Goal: Information Seeking & Learning: Learn about a topic

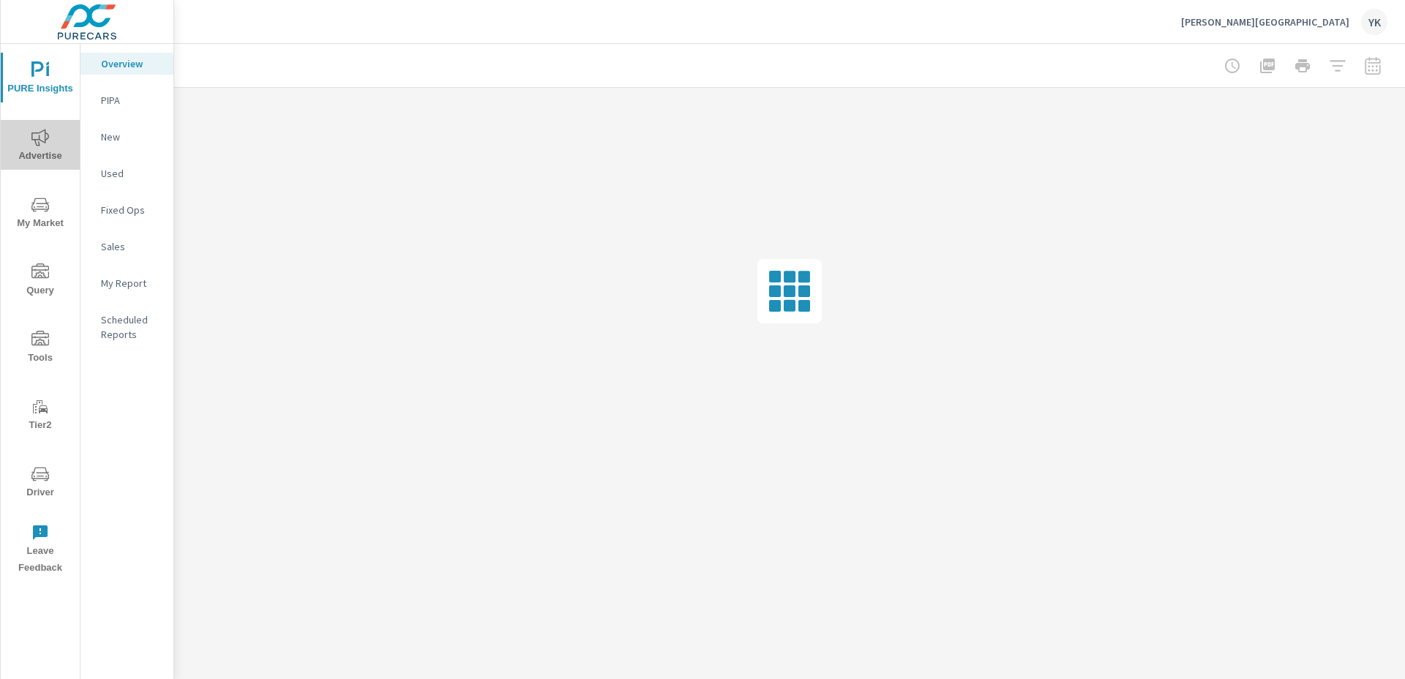
click at [27, 136] on span "Advertise" at bounding box center [40, 147] width 70 height 36
click at [50, 220] on span "My Market" at bounding box center [40, 214] width 70 height 36
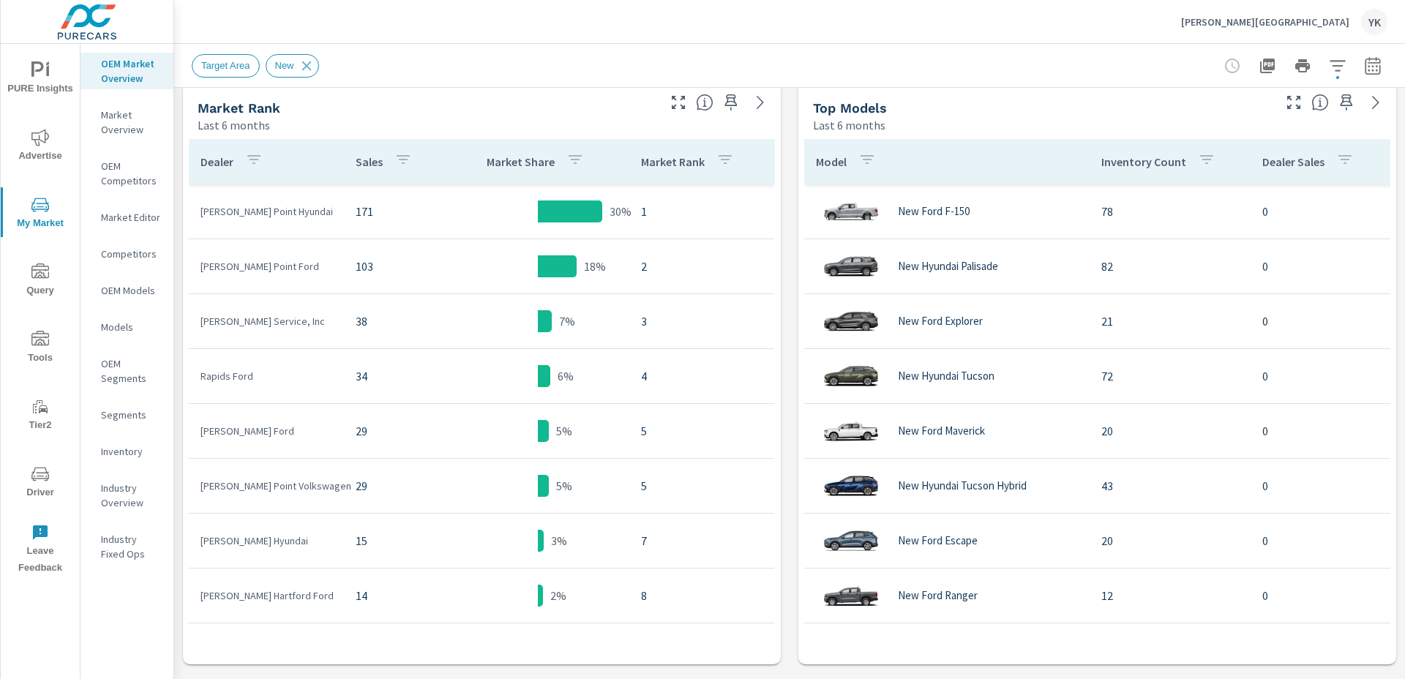
scroll to position [659, 0]
